Goal: Task Accomplishment & Management: Manage account settings

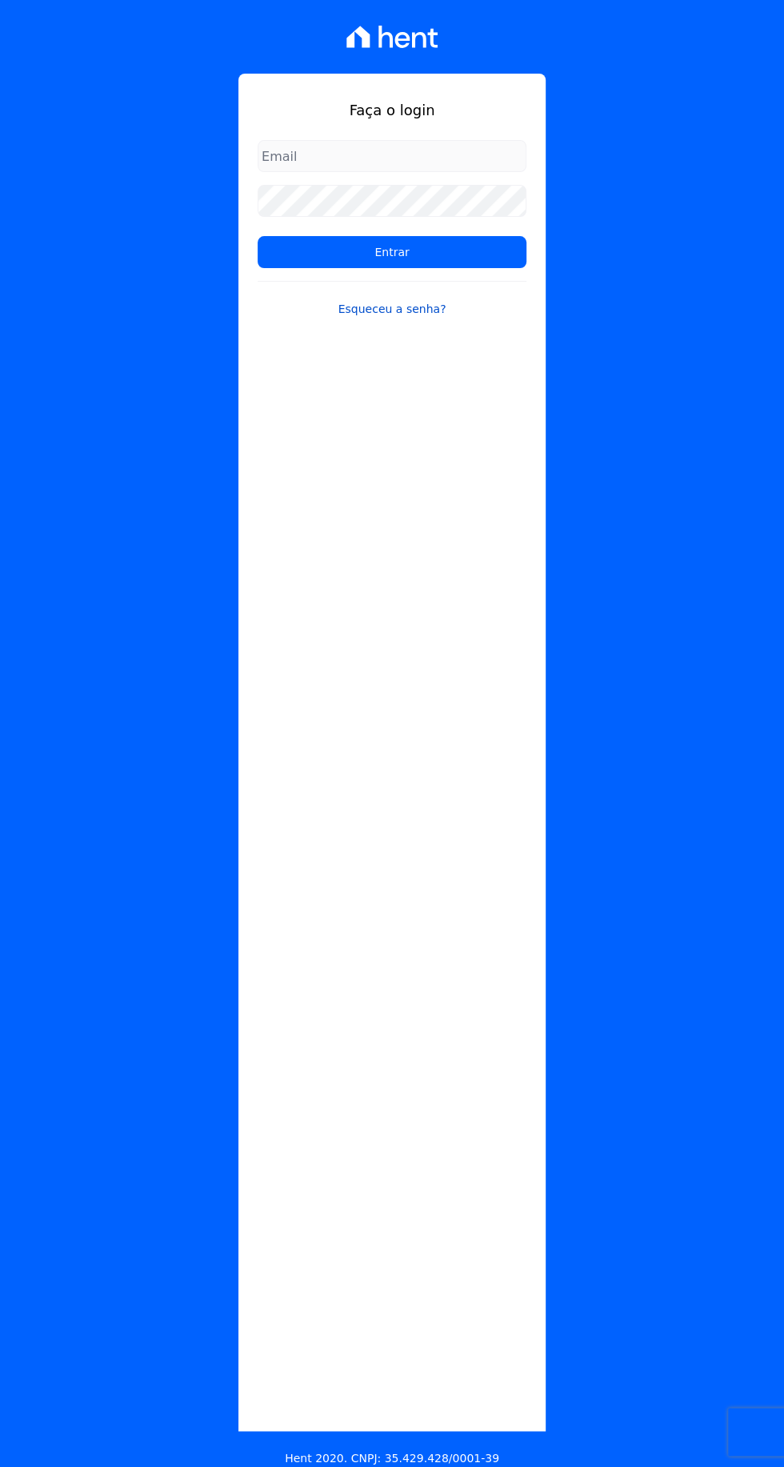
click at [385, 310] on link "Esqueceu a senha?" at bounding box center [392, 299] width 269 height 37
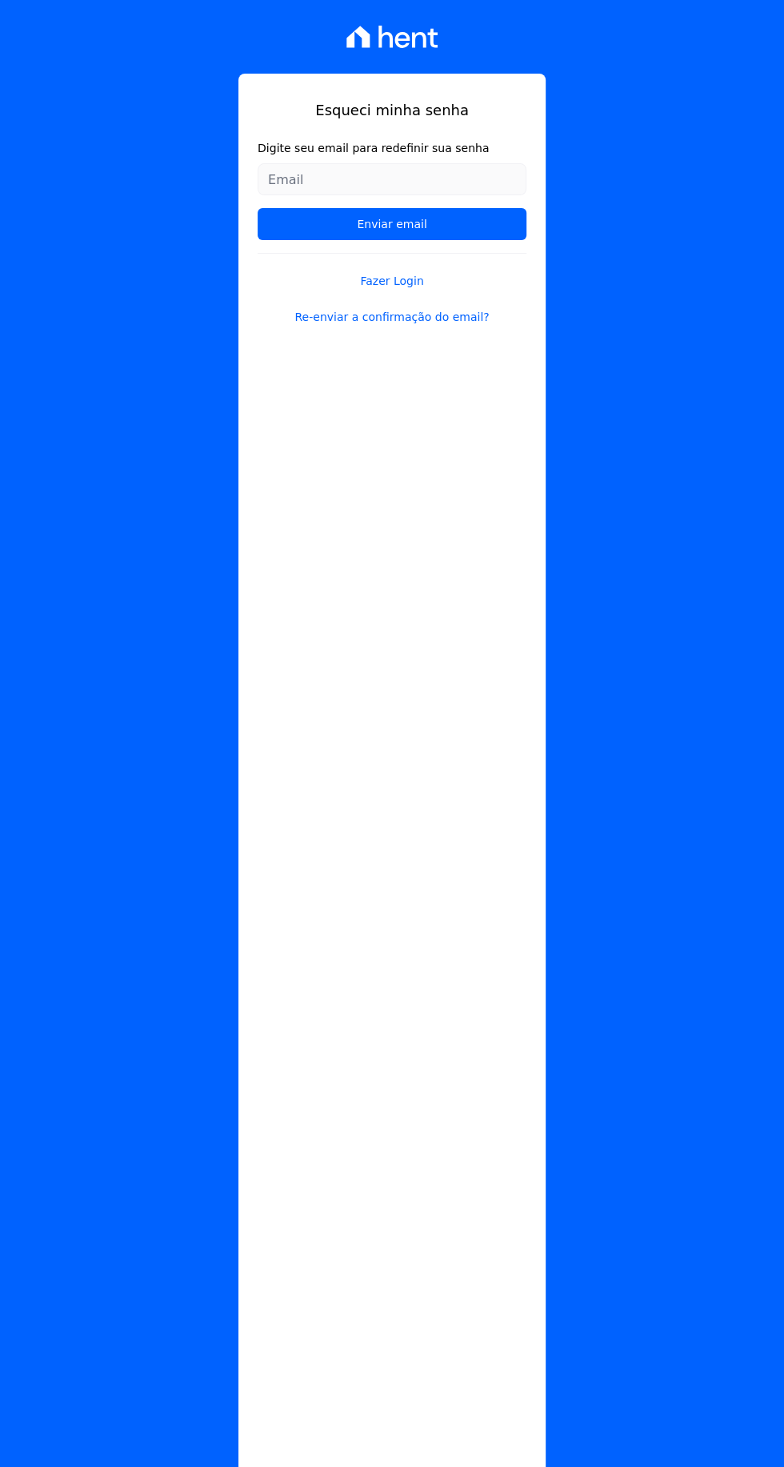
click at [328, 179] on input "Digite seu email para redefinir sua senha" at bounding box center [392, 179] width 269 height 32
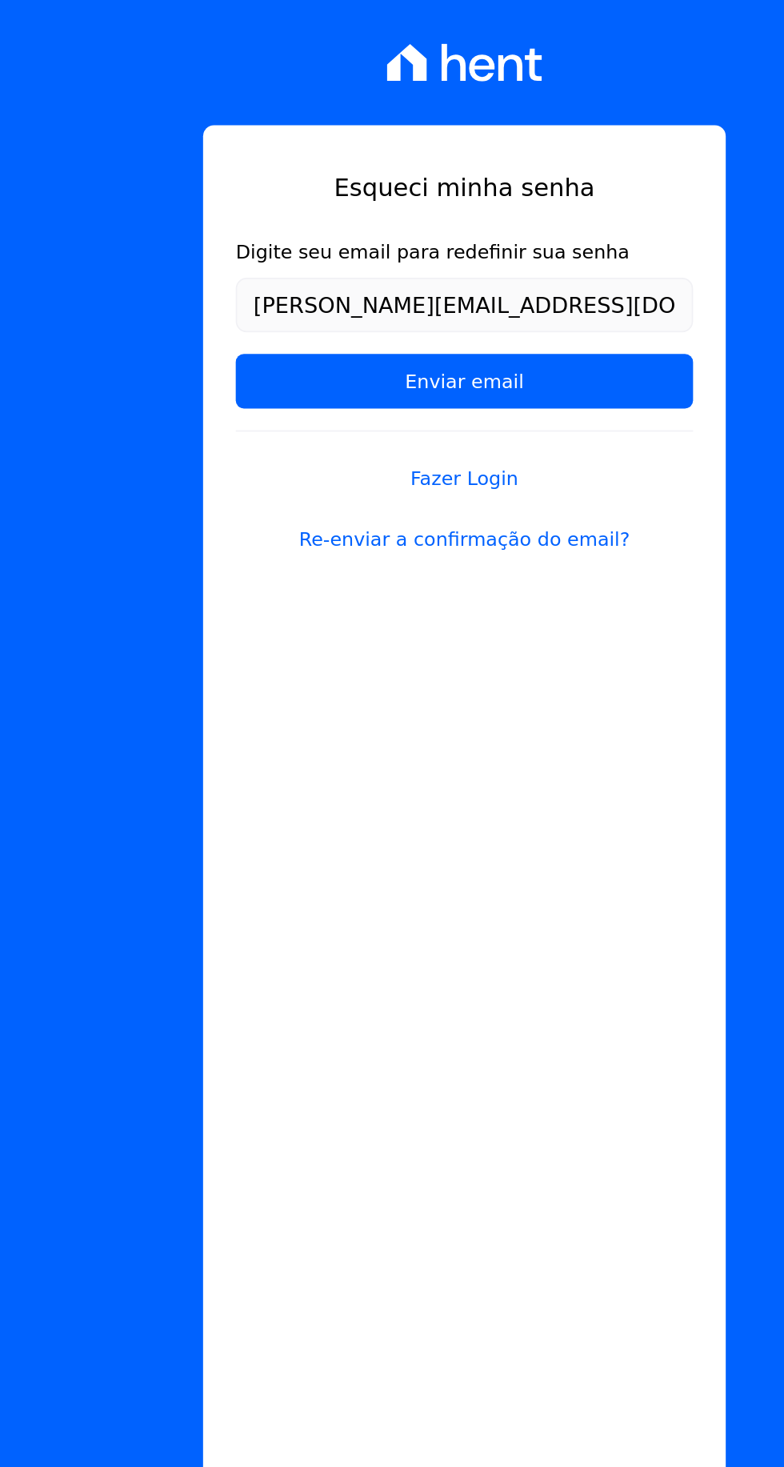
type input "[PERSON_NAME][EMAIL_ADDRESS][DOMAIN_NAME]"
click at [258, 208] on input "Enviar email" at bounding box center [392, 224] width 269 height 32
click at [269, 283] on link "Fazer Login" at bounding box center [392, 271] width 269 height 37
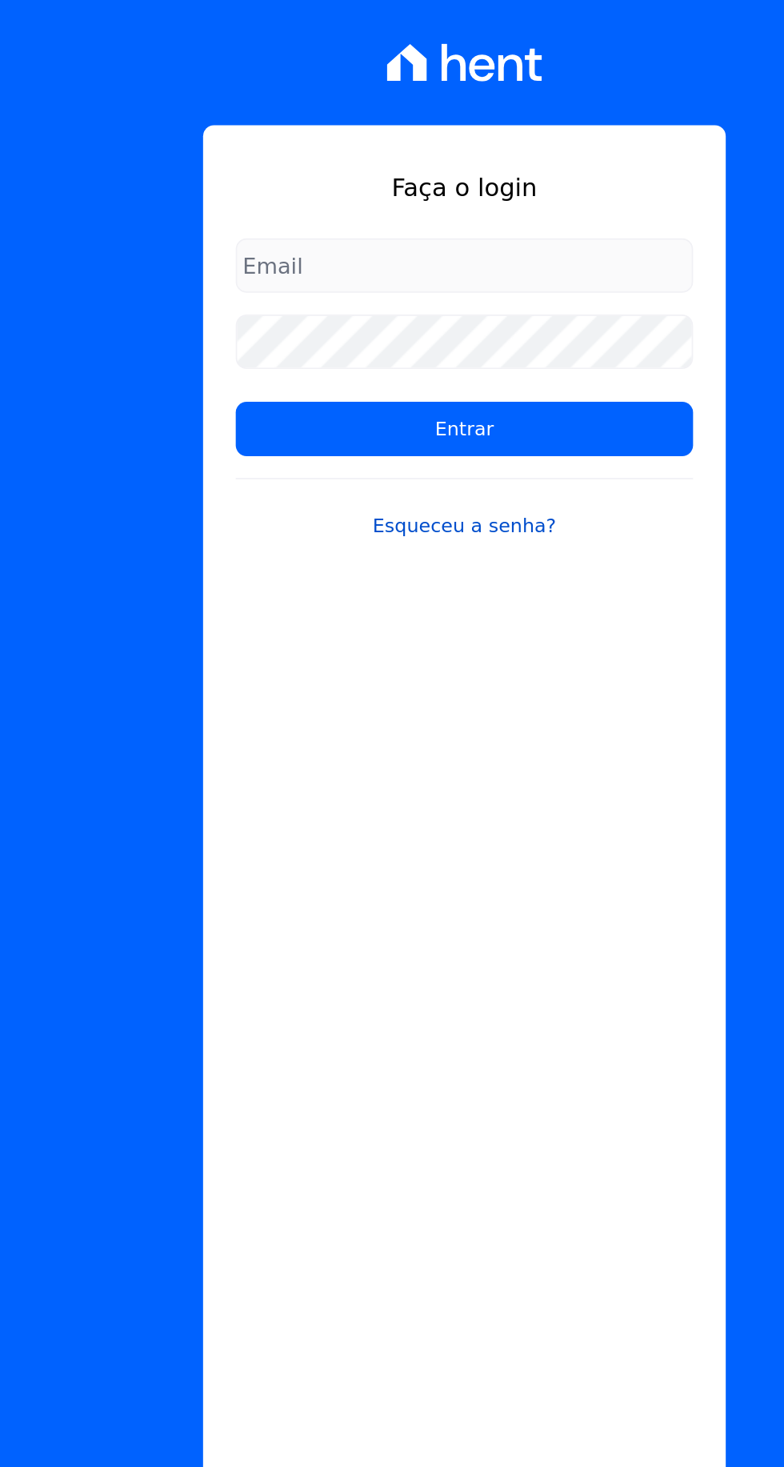
click at [367, 304] on link "Esqueceu a senha?" at bounding box center [392, 299] width 269 height 37
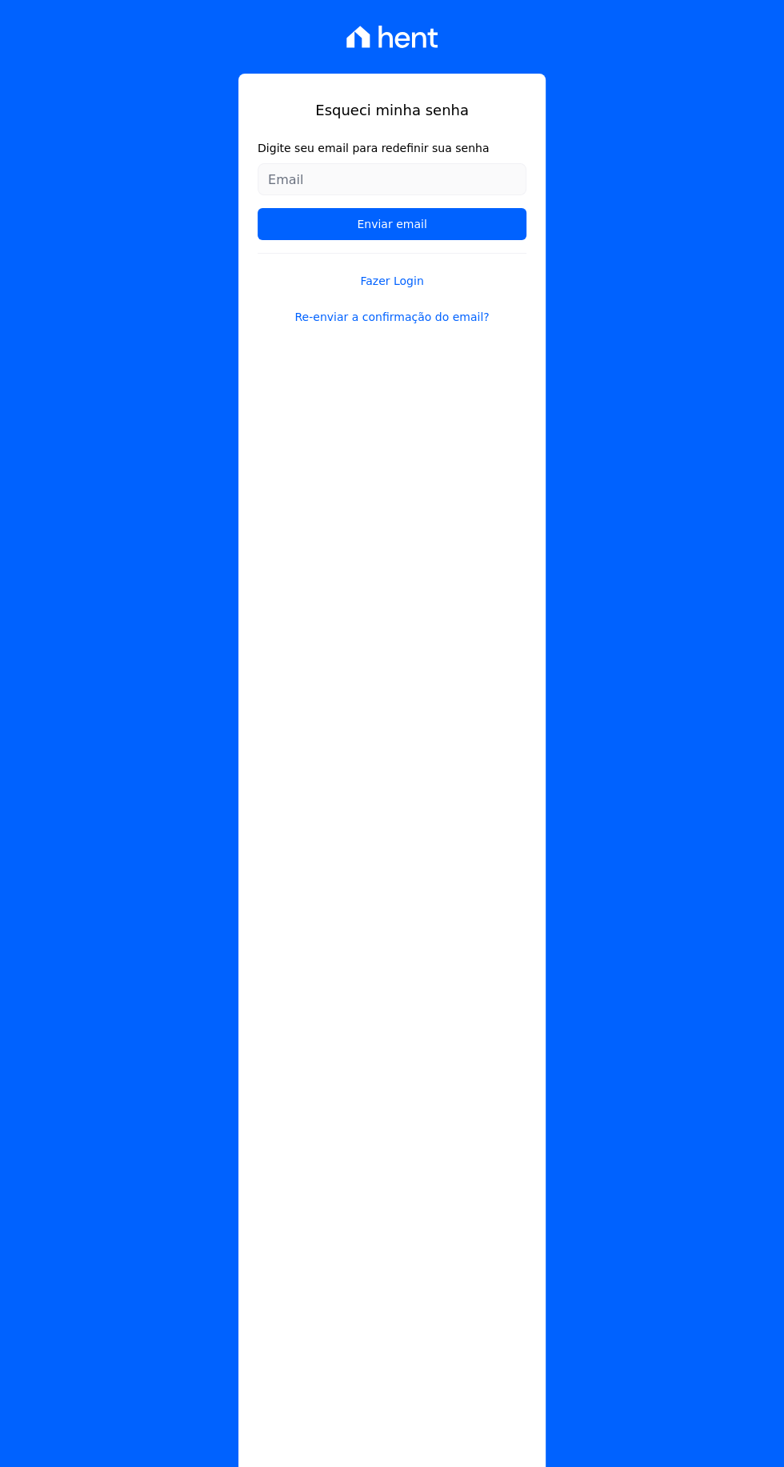
click at [290, 148] on label "Digite seu email para redefinir sua senha" at bounding box center [392, 148] width 269 height 17
click at [290, 163] on input "Digite seu email para redefinir sua senha" at bounding box center [392, 179] width 269 height 32
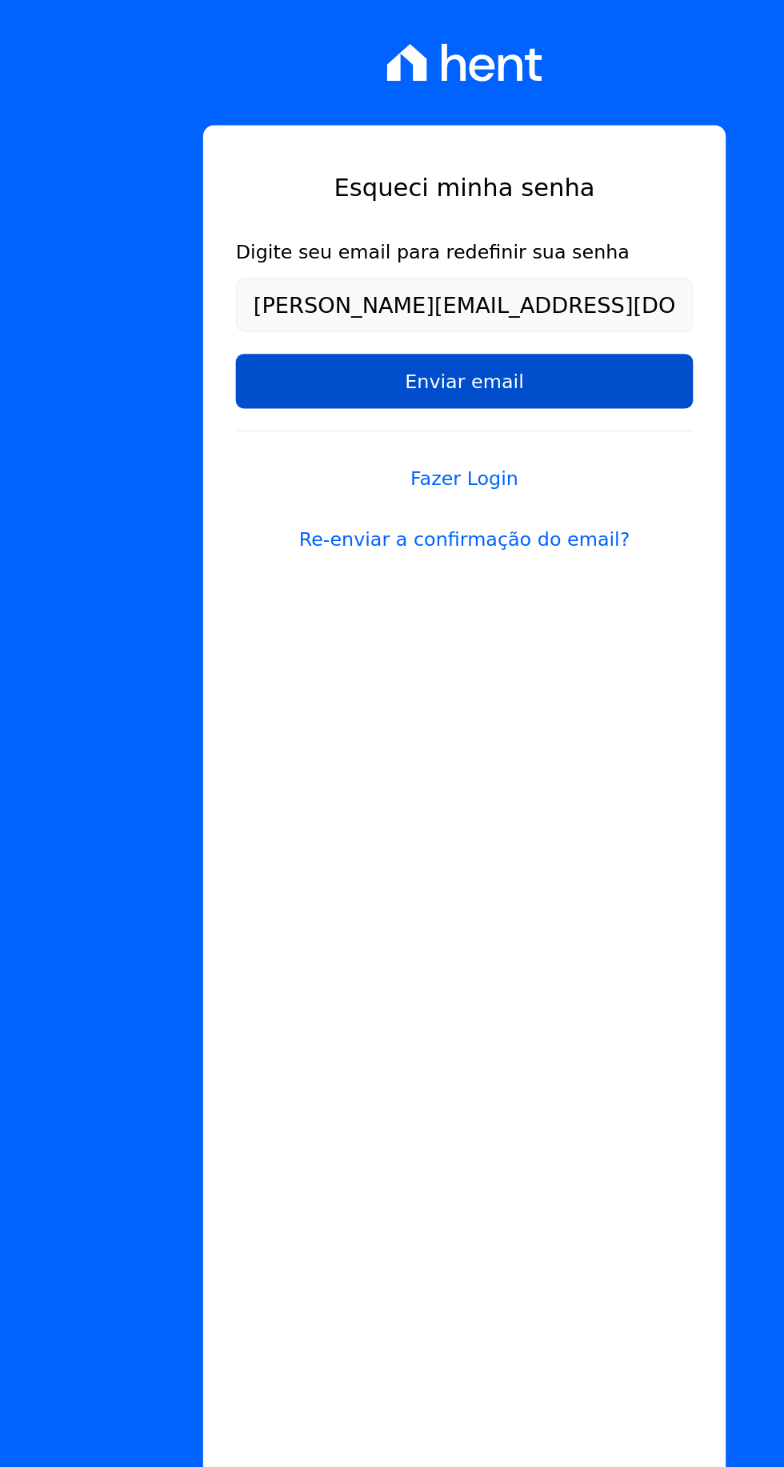
click at [319, 223] on input "Enviar email" at bounding box center [392, 224] width 269 height 32
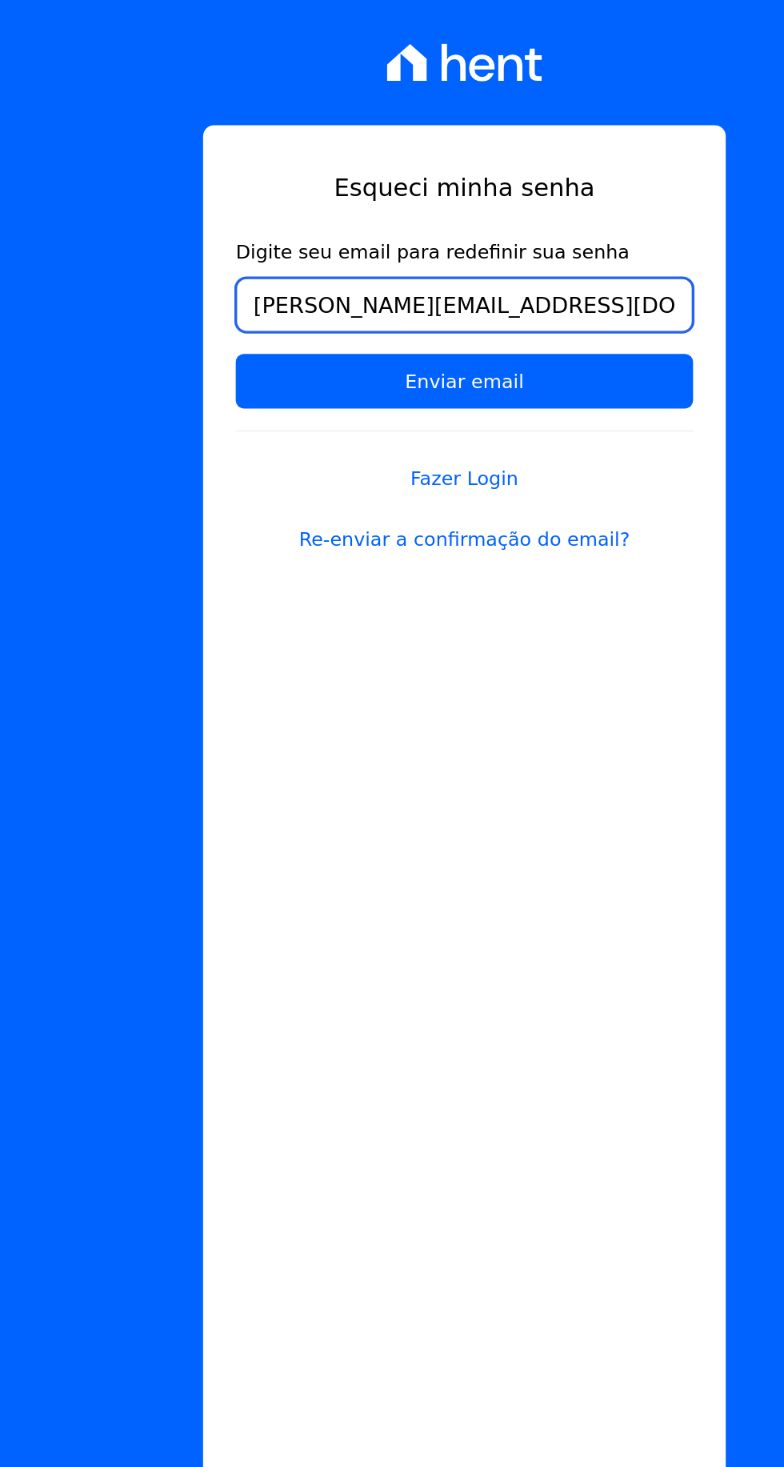
click at [468, 187] on input "[PERSON_NAME][EMAIL_ADDRESS][DOMAIN_NAME]" at bounding box center [392, 179] width 269 height 32
type input "[PERSON_NAME]"
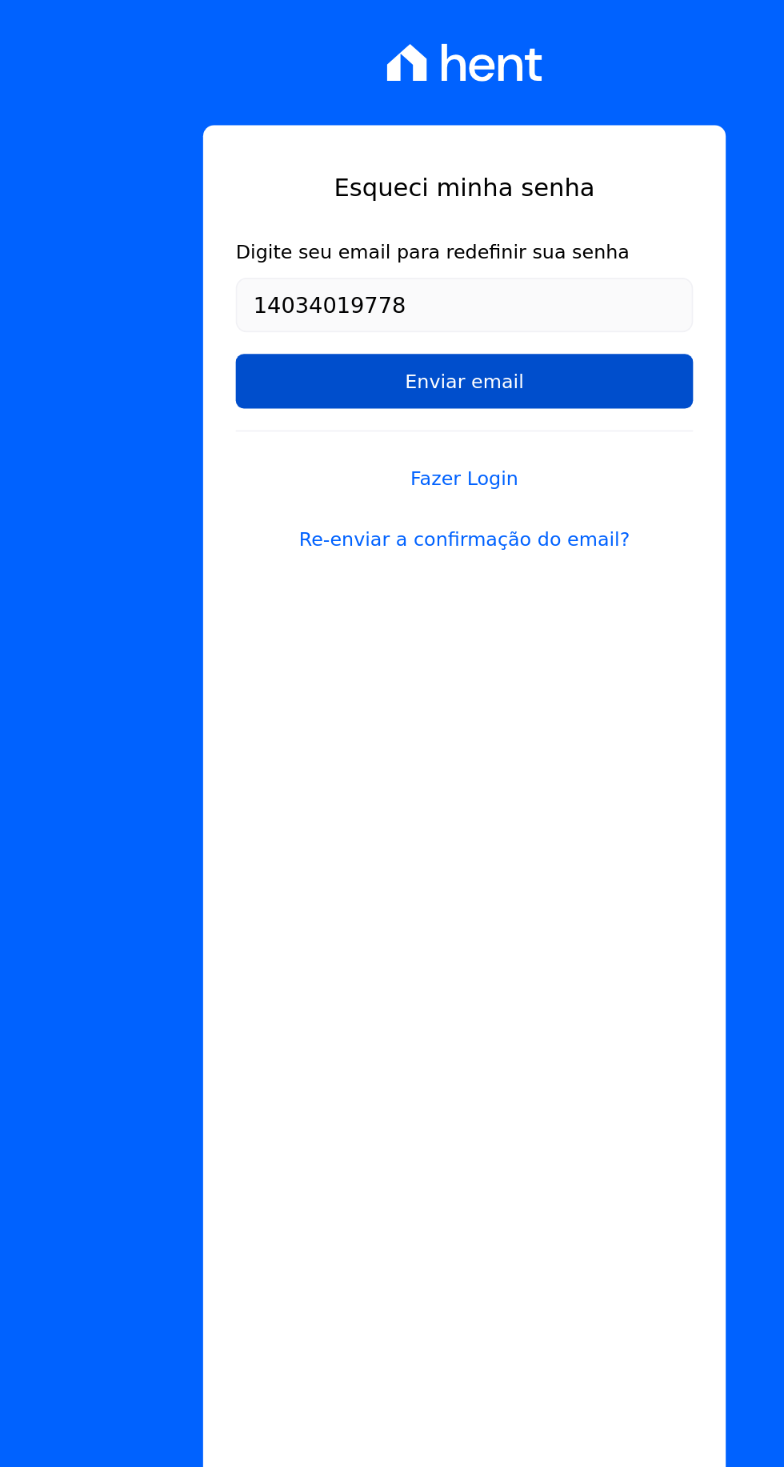
click at [321, 219] on input "Enviar email" at bounding box center [392, 224] width 269 height 32
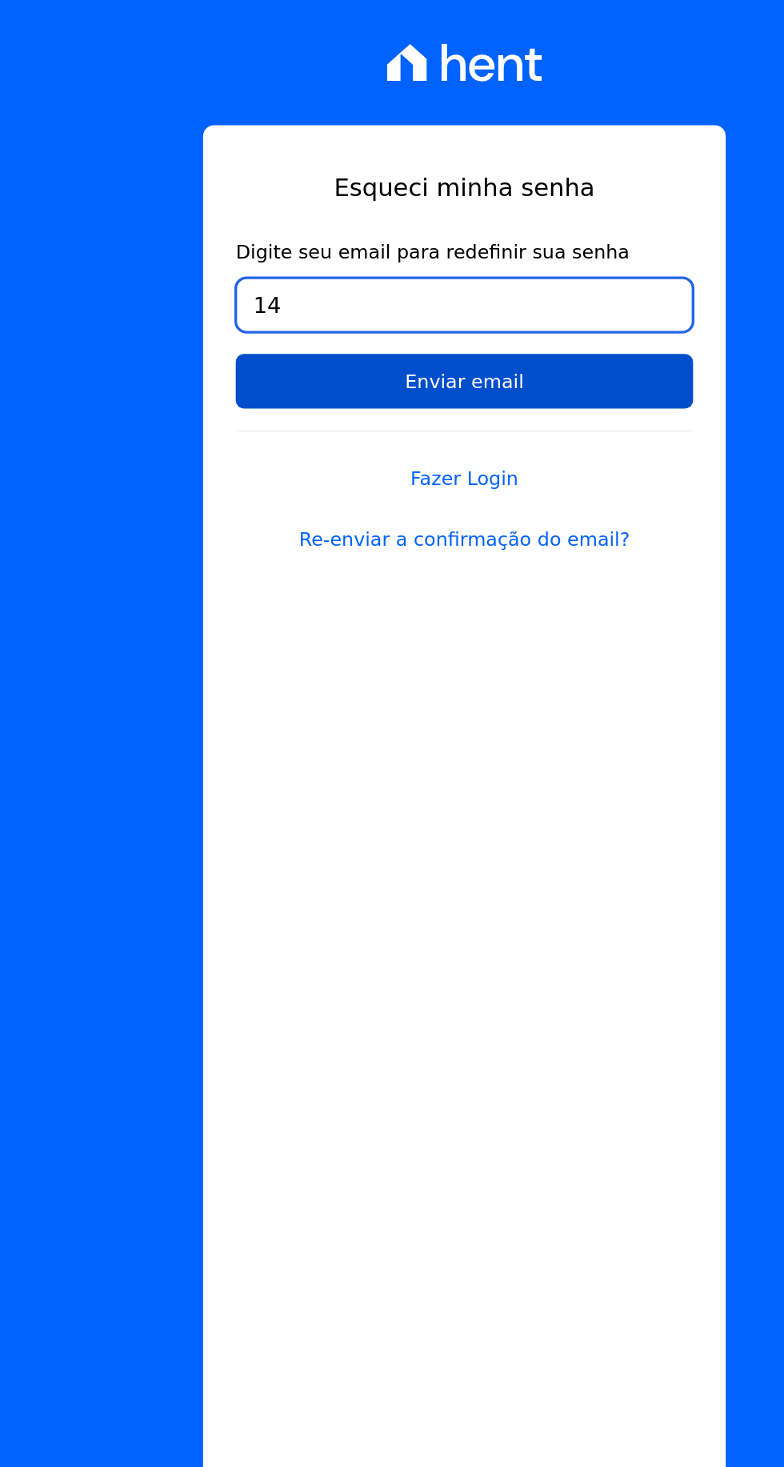
type input "1"
type input "[EMAIL_ADDRESS][DOMAIN_NAME]"
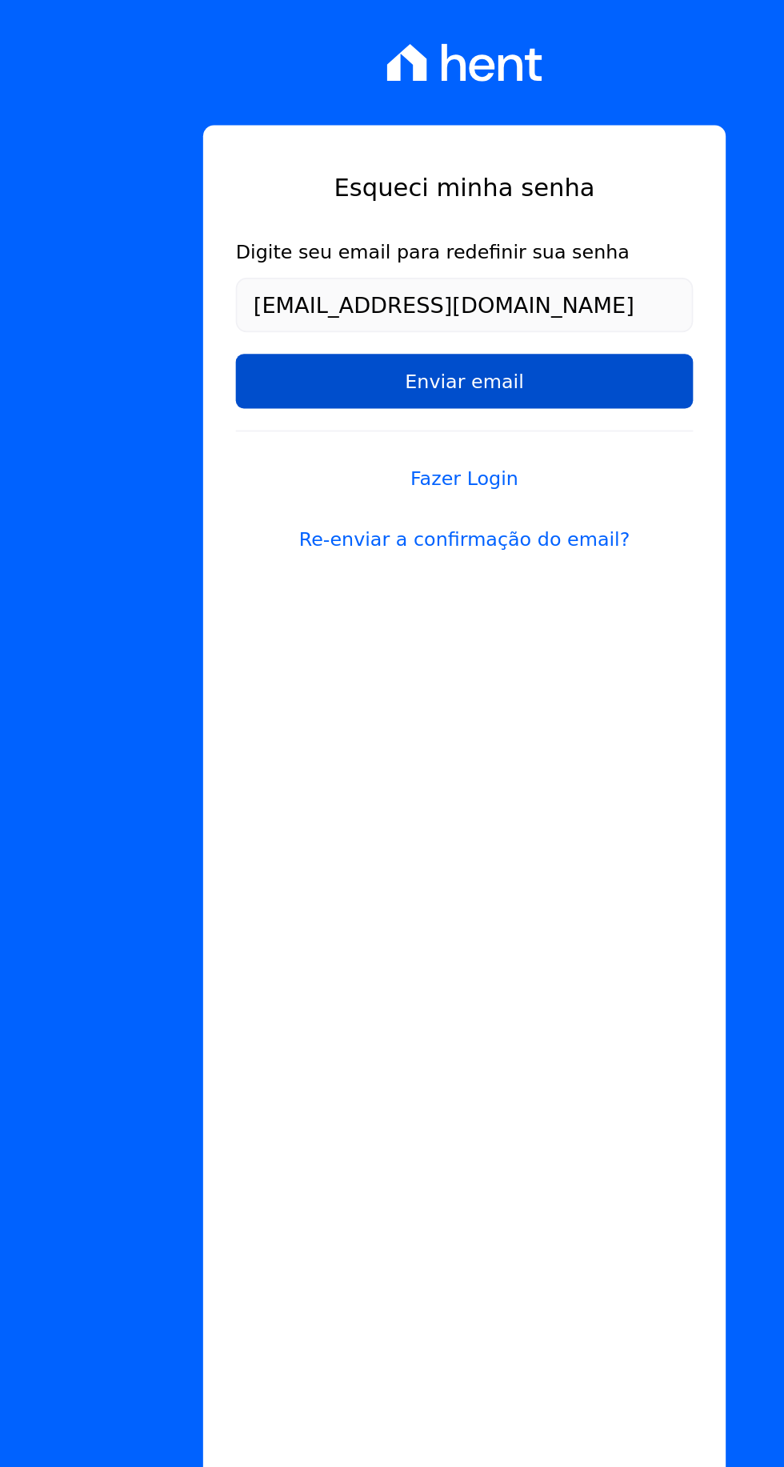
click at [301, 221] on input "Enviar email" at bounding box center [392, 224] width 269 height 32
click at [367, 232] on input "Enviar email" at bounding box center [392, 224] width 269 height 32
